Goal: Task Accomplishment & Management: Complete application form

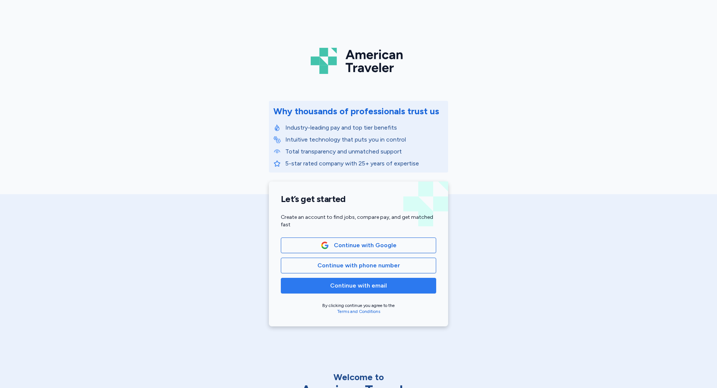
click at [355, 283] on span "Continue with email" at bounding box center [358, 285] width 57 height 9
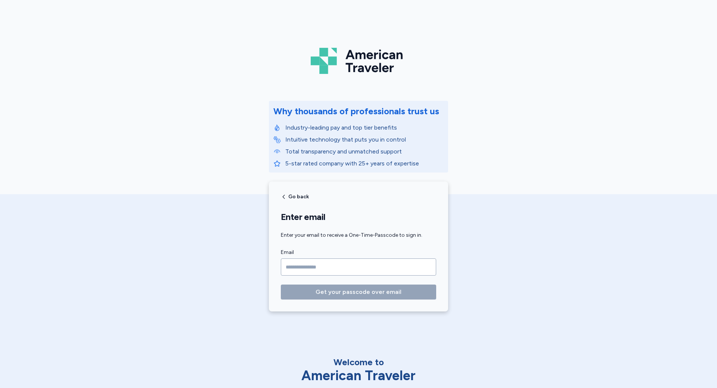
click at [341, 261] on input "Email" at bounding box center [358, 266] width 155 height 17
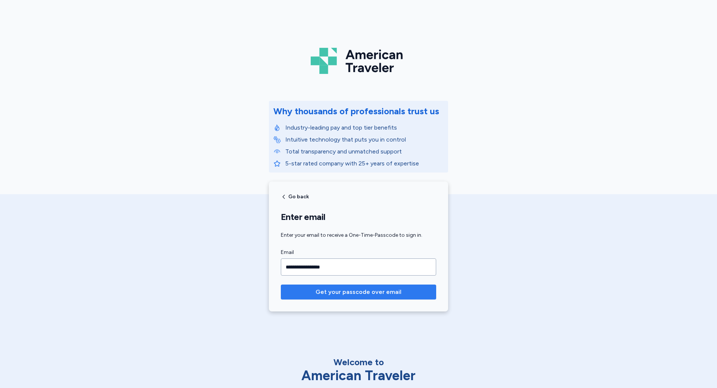
type input "**********"
click at [336, 292] on span "Get your passcode over email" at bounding box center [358, 291] width 86 height 9
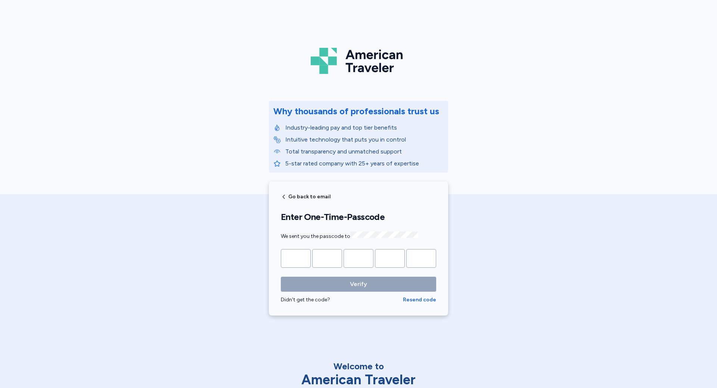
type input "*"
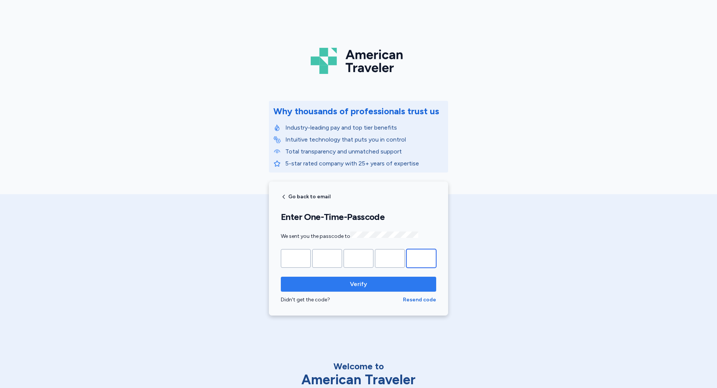
type input "*"
click at [313, 283] on span "Verify" at bounding box center [358, 284] width 143 height 9
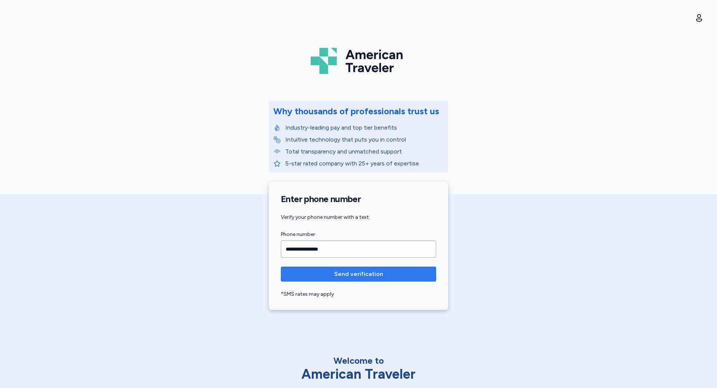
type input "**********"
click at [325, 275] on span "Send verification" at bounding box center [358, 274] width 143 height 9
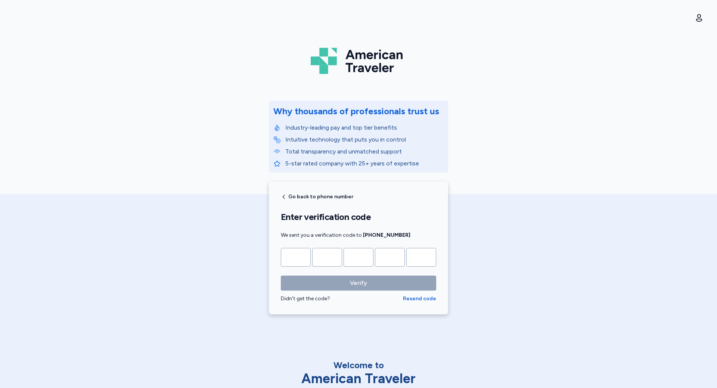
type input "*"
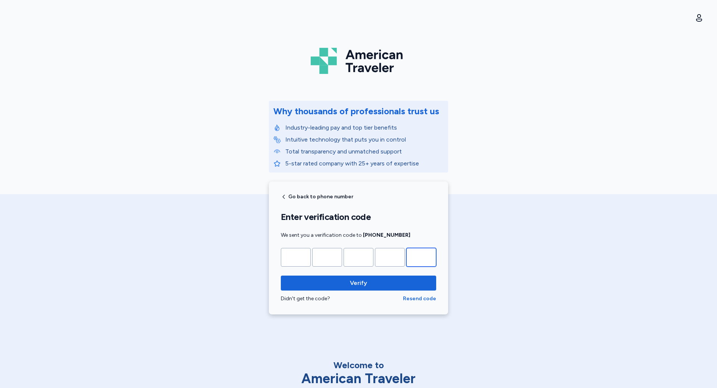
type input "*"
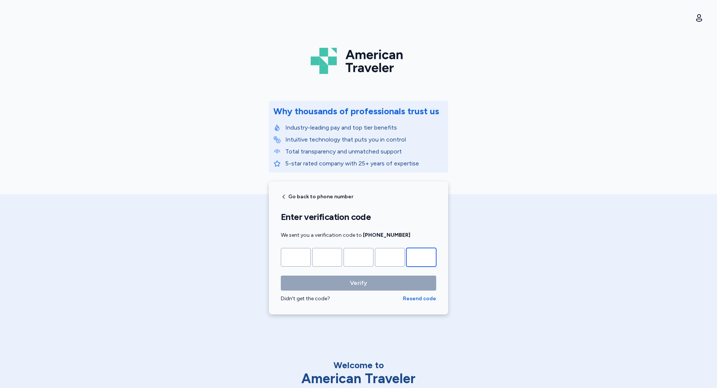
click at [418, 262] on input "Please enter OTP character 5" at bounding box center [421, 257] width 30 height 19
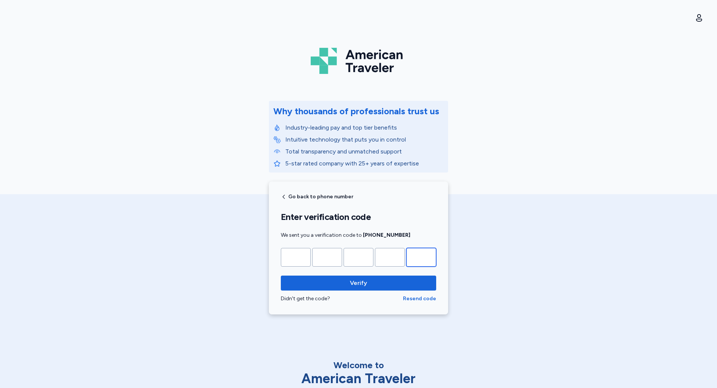
type input "*"
click at [281, 276] on button "Verify" at bounding box center [358, 283] width 155 height 15
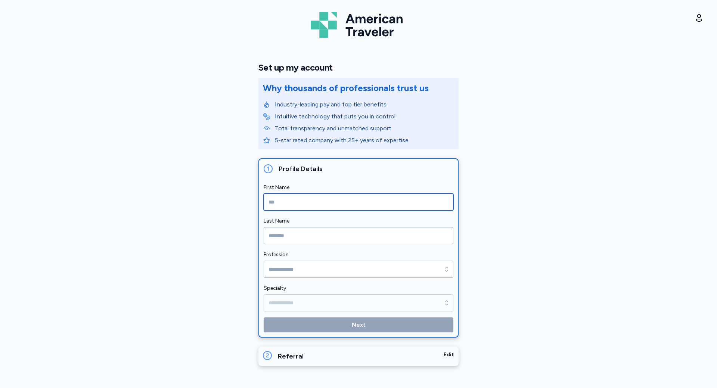
click at [340, 202] on input "First Name" at bounding box center [359, 201] width 190 height 17
type input "*"
type input "*******"
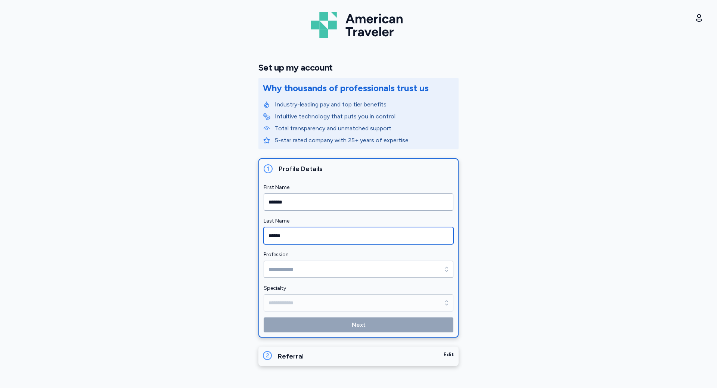
type input "******"
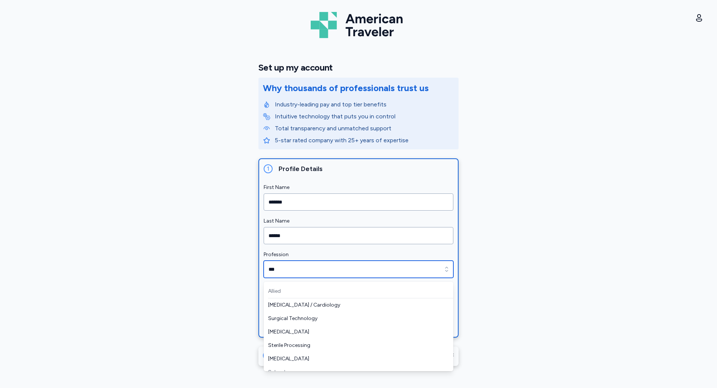
scroll to position [144, 0]
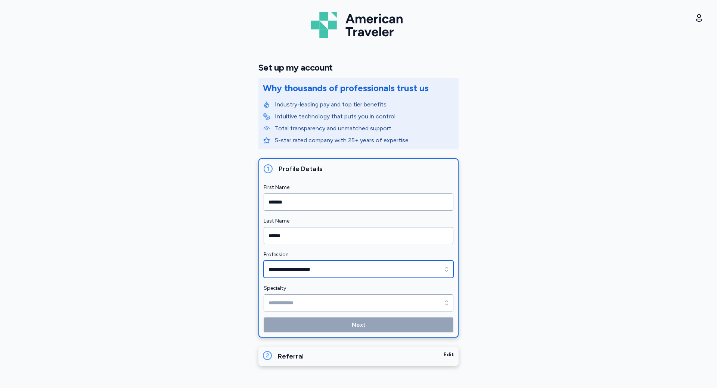
type input "**********"
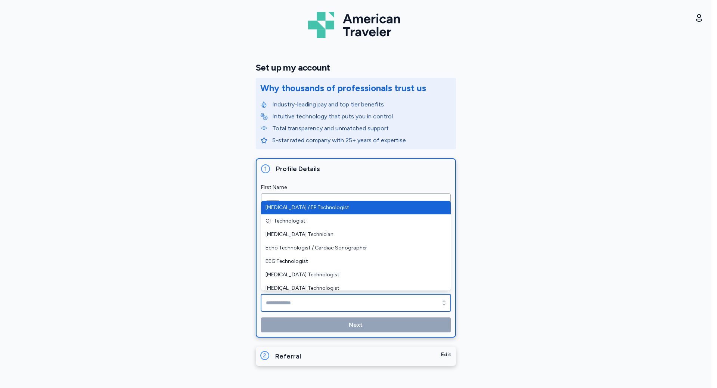
click at [303, 302] on input "Specialty" at bounding box center [356, 302] width 190 height 17
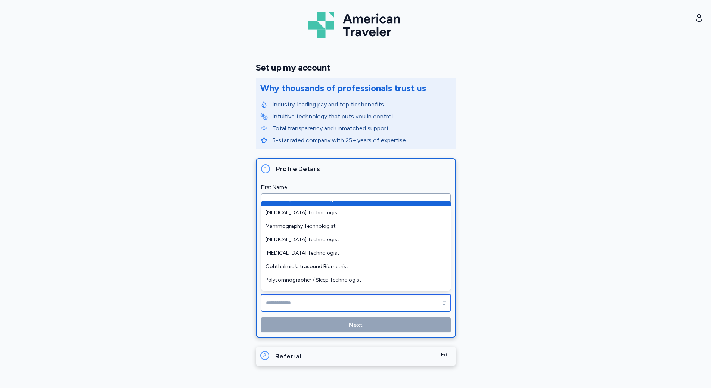
scroll to position [112, 0]
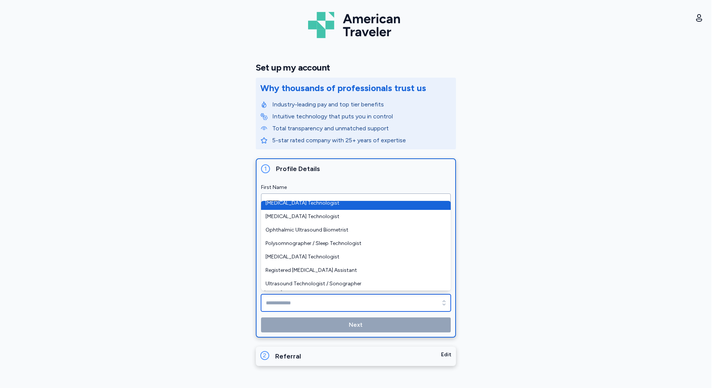
type input "**********"
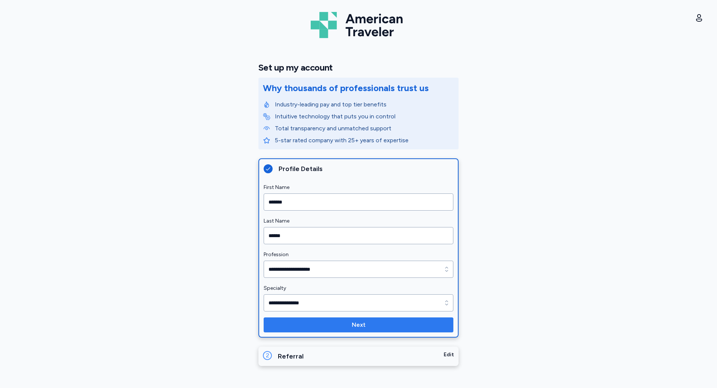
click at [343, 321] on span "Next" at bounding box center [359, 324] width 178 height 9
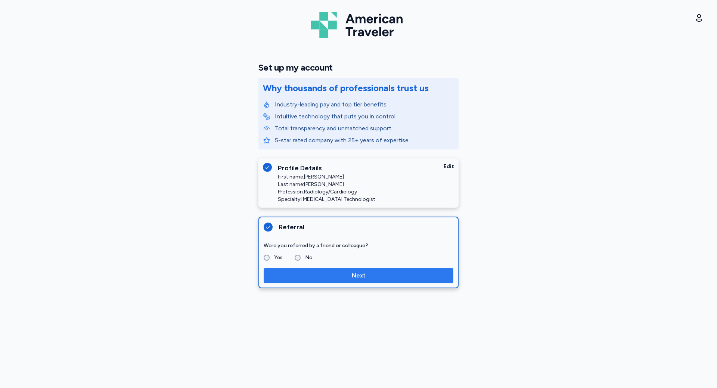
click at [321, 281] on button "Next" at bounding box center [359, 275] width 190 height 15
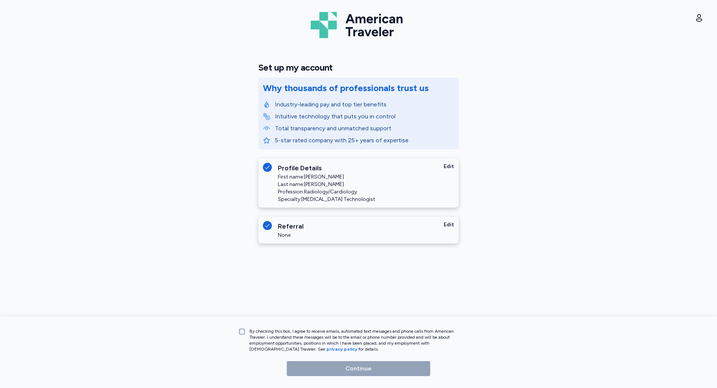
click at [245, 333] on label "By checking this box, I agree to receive emails, automated text messages and ph…" at bounding box center [355, 340] width 221 height 24
click at [321, 368] on span "Continue" at bounding box center [358, 368] width 131 height 9
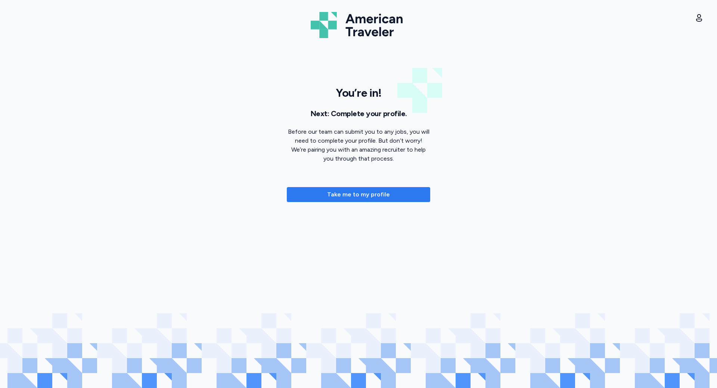
click at [352, 194] on span "Take me to my profile" at bounding box center [358, 194] width 63 height 9
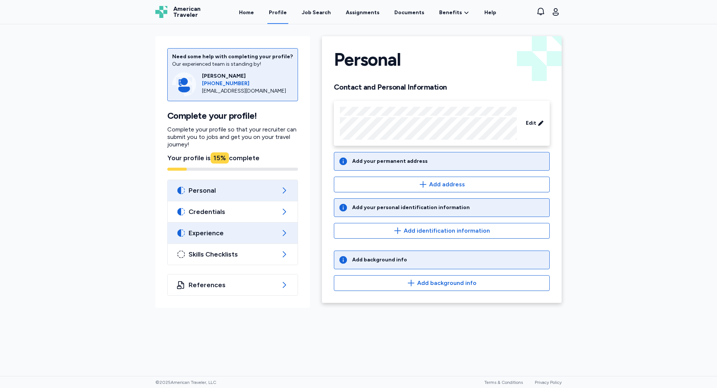
click at [286, 236] on icon at bounding box center [284, 232] width 9 height 9
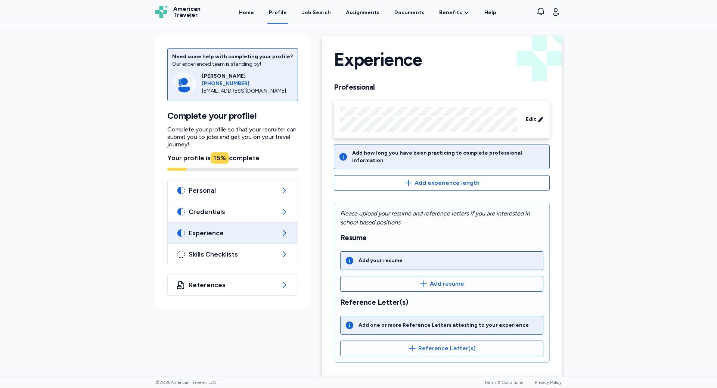
click at [287, 236] on div "Experience" at bounding box center [233, 233] width 130 height 21
drag, startPoint x: 246, startPoint y: 29, endPoint x: 246, endPoint y: 25, distance: 4.1
click at [246, 29] on div "Need some help with completing your profile? Our experienced team is standing b…" at bounding box center [358, 248] width 418 height 448
click at [328, 13] on div "Job Search" at bounding box center [316, 12] width 29 height 7
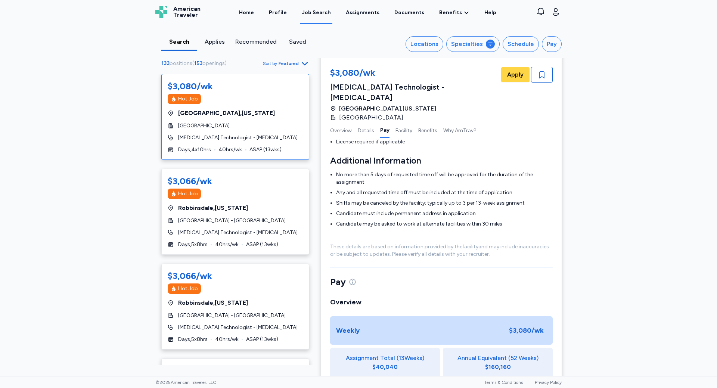
scroll to position [261, 0]
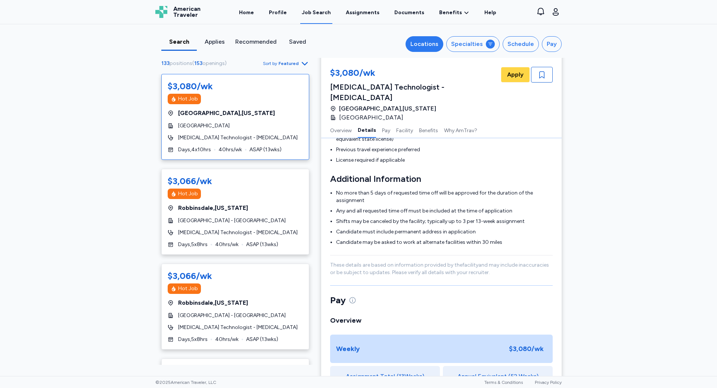
click at [433, 43] on div "Locations" at bounding box center [424, 44] width 28 height 9
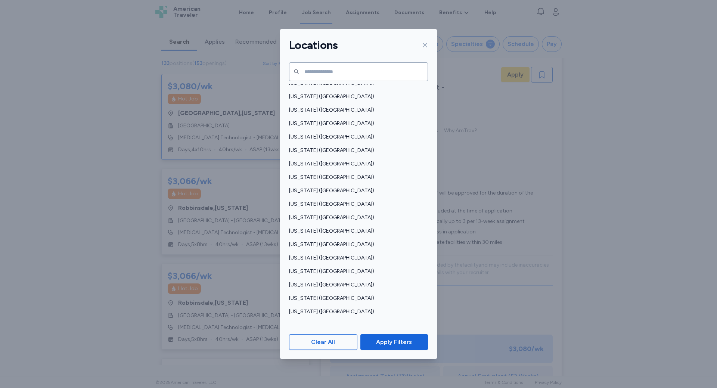
scroll to position [448, 0]
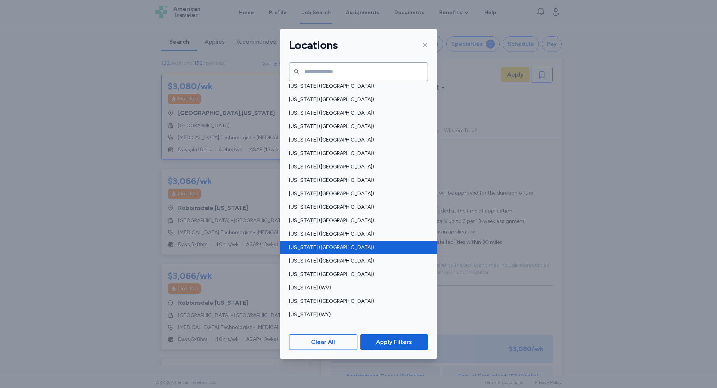
click at [306, 249] on span "[US_STATE] ([GEOGRAPHIC_DATA])" at bounding box center [356, 247] width 134 height 7
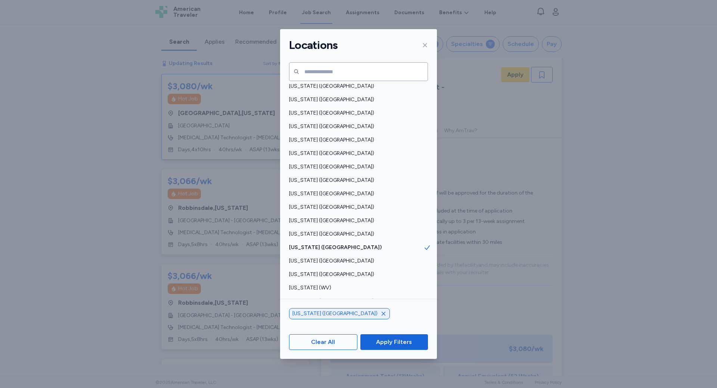
scroll to position [1, 0]
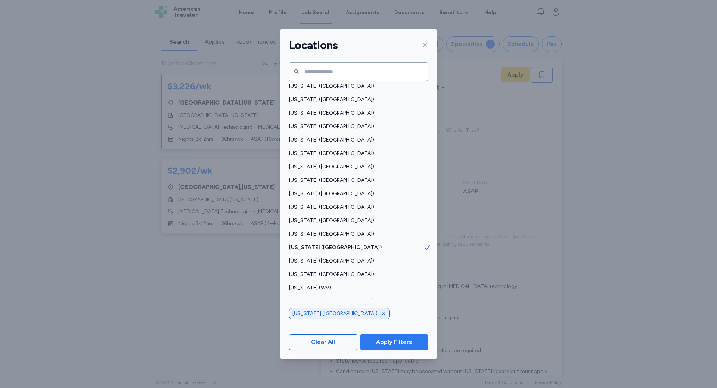
click at [374, 339] on span "Apply Filters" at bounding box center [394, 341] width 56 height 9
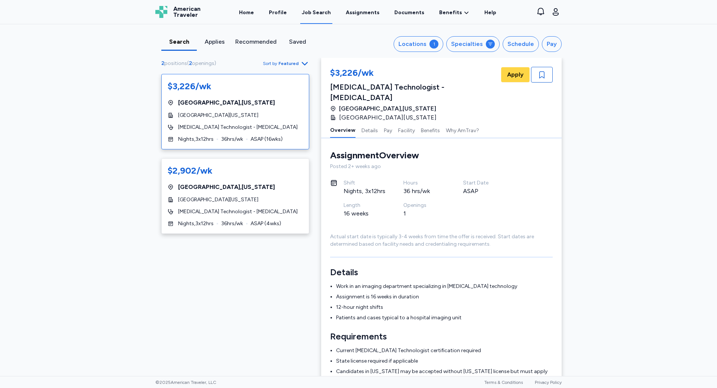
click at [178, 105] on span "[GEOGRAPHIC_DATA] , [US_STATE]" at bounding box center [226, 102] width 97 height 9
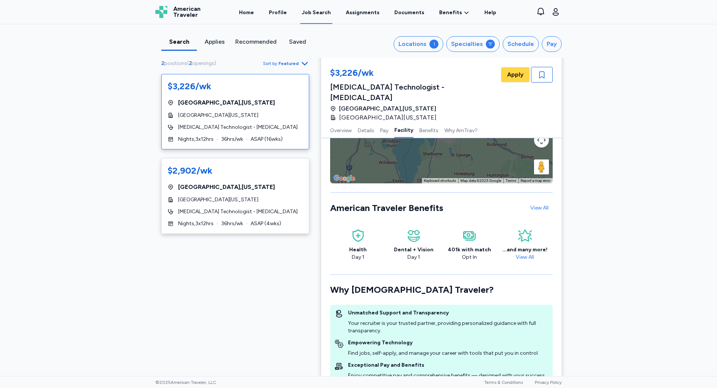
scroll to position [859, 0]
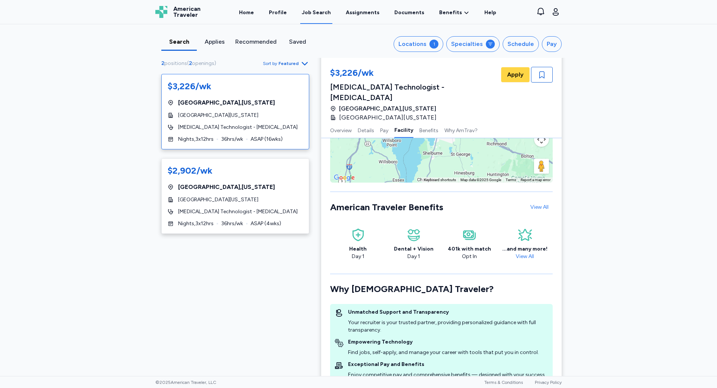
click at [351, 245] on div "Health" at bounding box center [358, 248] width 18 height 7
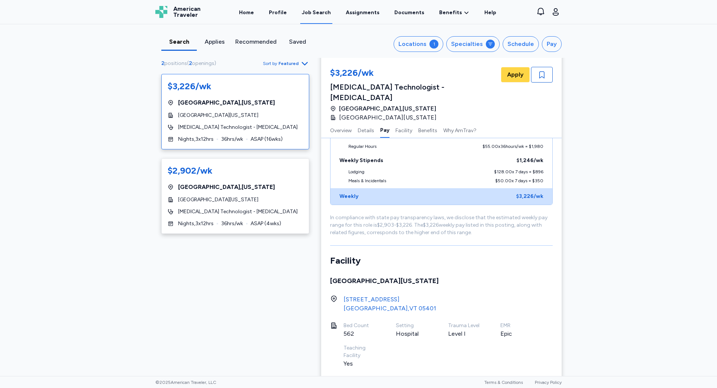
scroll to position [450, 0]
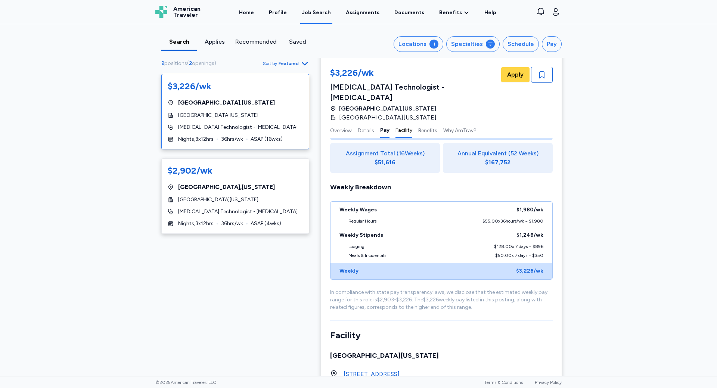
click at [407, 122] on button "Facility" at bounding box center [403, 130] width 17 height 16
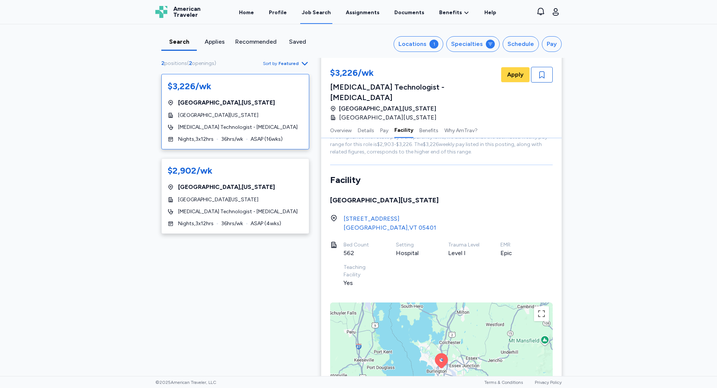
scroll to position [630, 0]
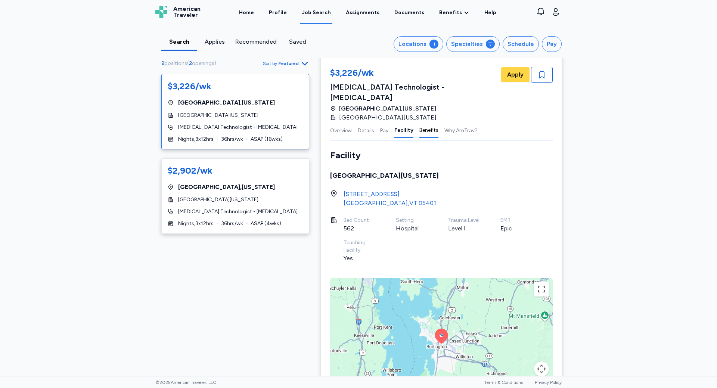
click at [419, 122] on button "Benefits" at bounding box center [428, 130] width 19 height 16
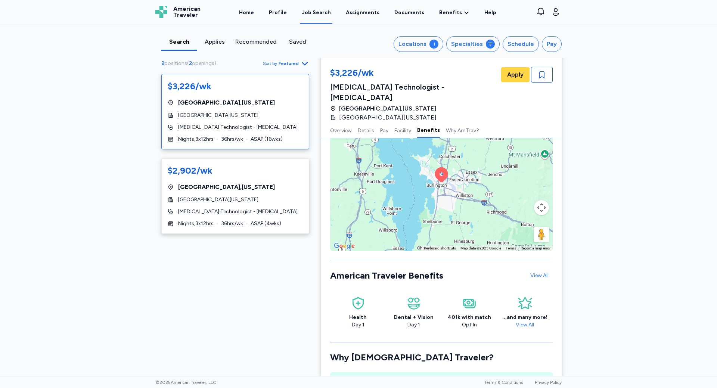
click at [417, 122] on button "Benefits" at bounding box center [428, 130] width 23 height 16
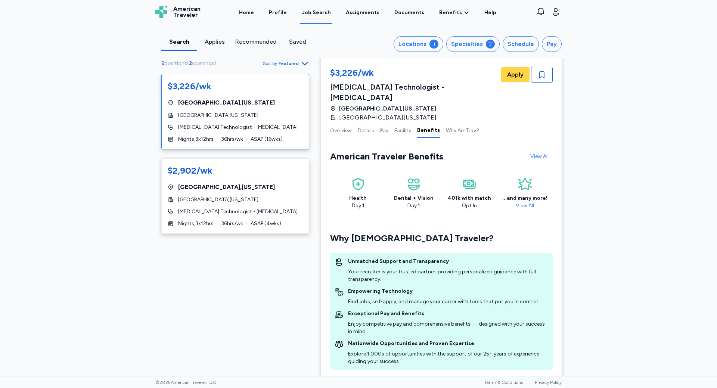
scroll to position [911, 0]
click at [520, 202] on link "View All" at bounding box center [525, 205] width 24 height 6
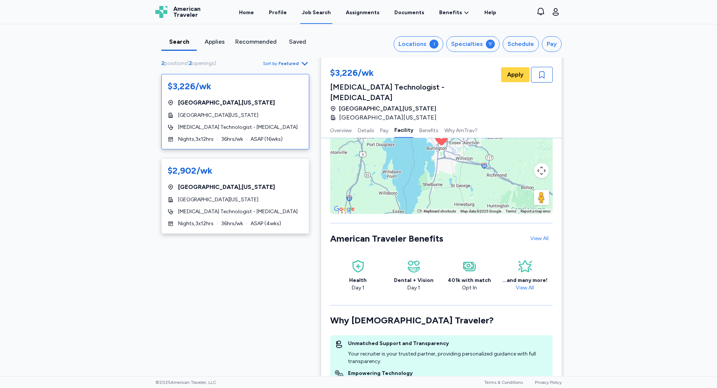
scroll to position [749, 0]
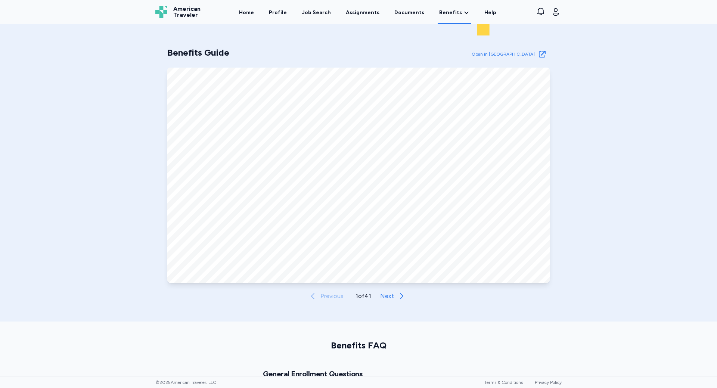
scroll to position [299, 0]
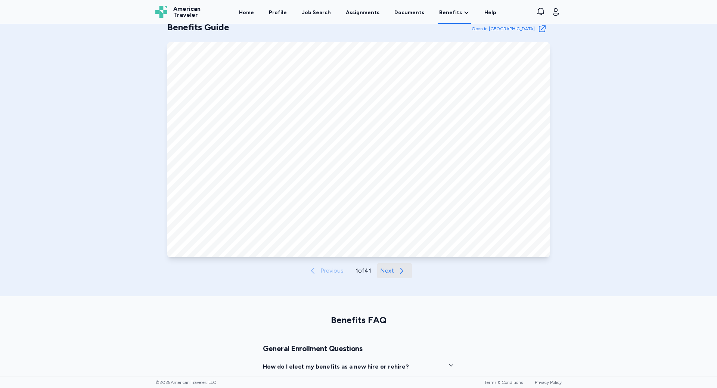
click at [386, 268] on span "Next" at bounding box center [387, 270] width 14 height 9
click at [386, 273] on span "Next" at bounding box center [387, 270] width 14 height 9
click at [386, 273] on span "Next" at bounding box center [388, 270] width 14 height 9
click at [386, 273] on span "Next" at bounding box center [387, 270] width 14 height 9
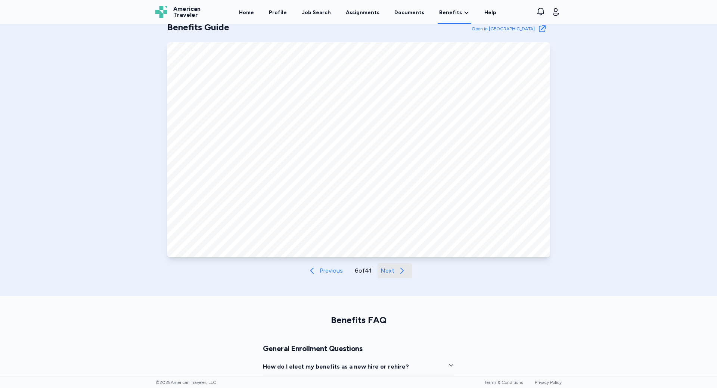
click at [386, 272] on span "Next" at bounding box center [387, 270] width 14 height 9
click at [382, 274] on span "Next" at bounding box center [387, 270] width 14 height 9
click at [382, 271] on span "Next" at bounding box center [387, 270] width 14 height 9
click at [395, 272] on button "Next" at bounding box center [396, 270] width 35 height 15
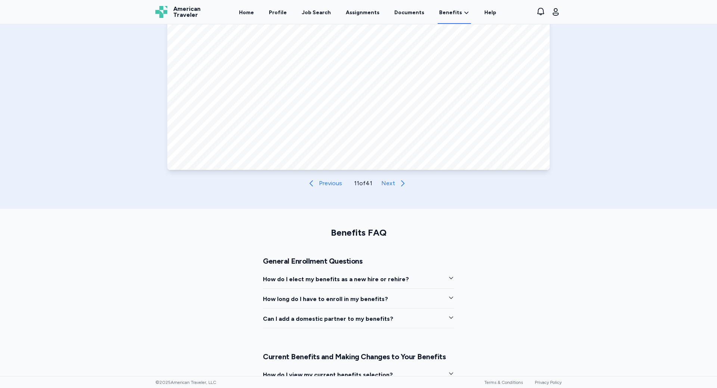
scroll to position [373, 0]
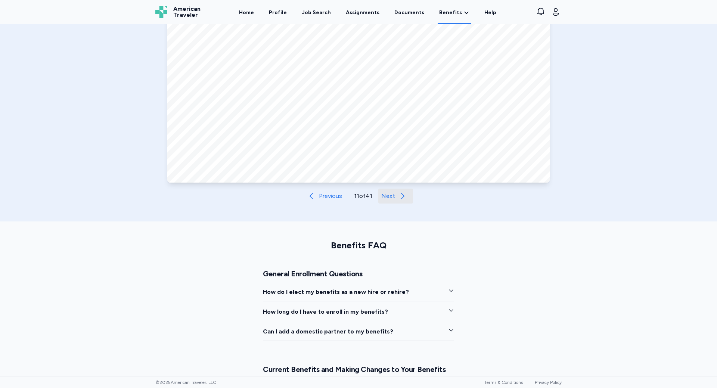
click at [381, 198] on span "Next" at bounding box center [388, 196] width 14 height 9
click at [382, 197] on span "Next" at bounding box center [389, 196] width 14 height 9
click at [327, 196] on span "Previous" at bounding box center [329, 196] width 23 height 9
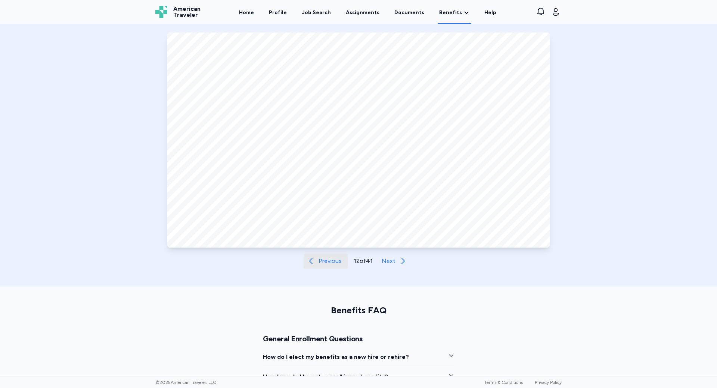
scroll to position [299, 0]
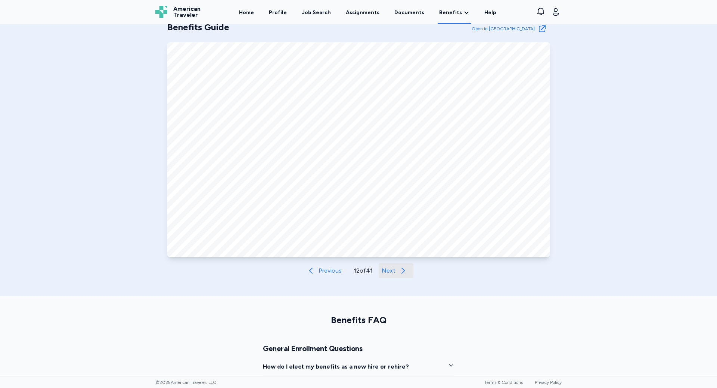
click at [384, 273] on span "Next" at bounding box center [389, 270] width 14 height 9
